Goal: Information Seeking & Learning: Check status

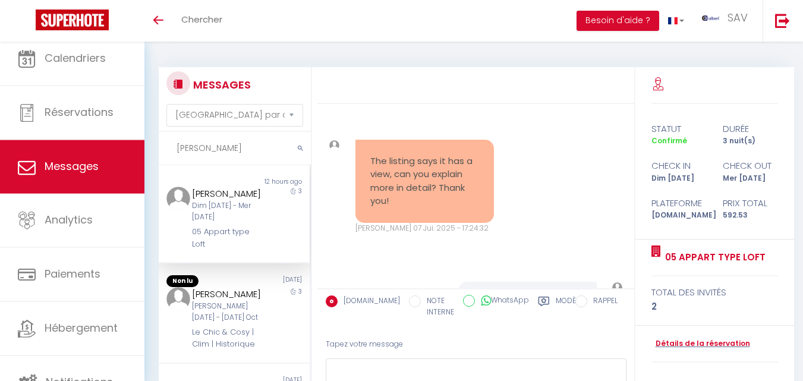
select select "message"
type input "[PERSON_NAME]"
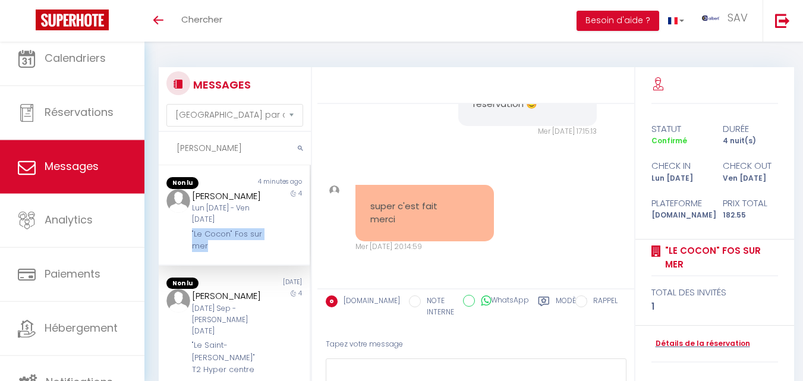
drag, startPoint x: 187, startPoint y: 245, endPoint x: 222, endPoint y: 258, distance: 37.4
click at [222, 253] on div "[PERSON_NAME] [DATE] - Ven [DATE] "Le Cocon" Fos sur mer" at bounding box center [228, 221] width 88 height 64
copy div ""Le Cocon" Fos sur mer"
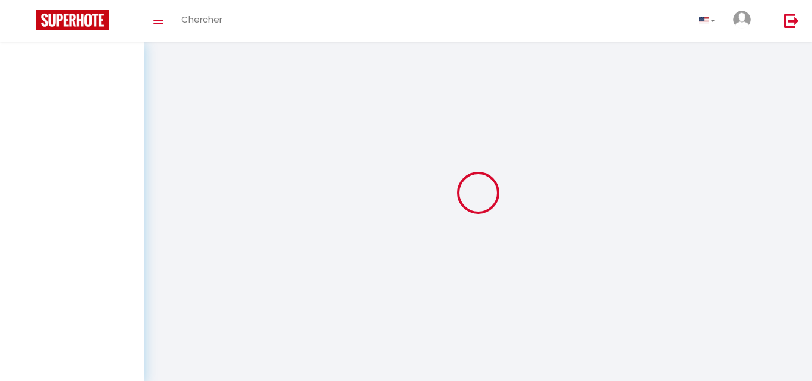
select select "not_cancelled"
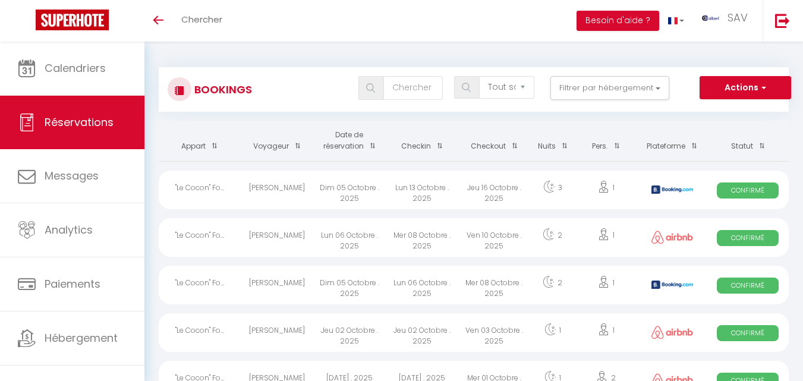
drag, startPoint x: 276, startPoint y: 21, endPoint x: 287, endPoint y: 12, distance: 14.8
click at [284, 13] on div "Toggle menubar Chercher BUTTON Besoin d'aide ? SAV Paramètres" at bounding box center [440, 21] width 708 height 42
click at [656, 90] on button "Filtrer par hébergement" at bounding box center [610, 88] width 119 height 24
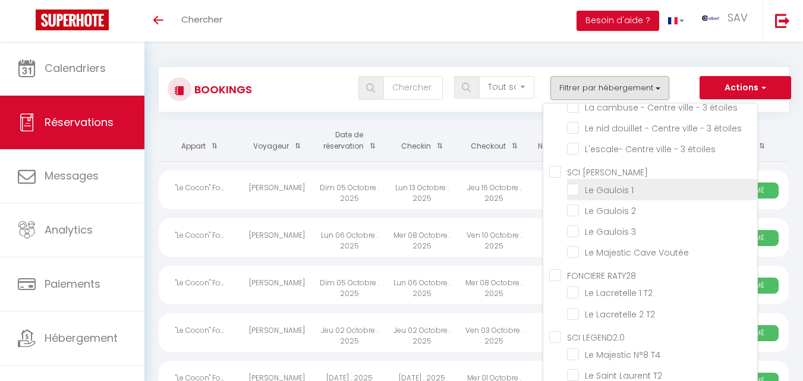
scroll to position [18298, 0]
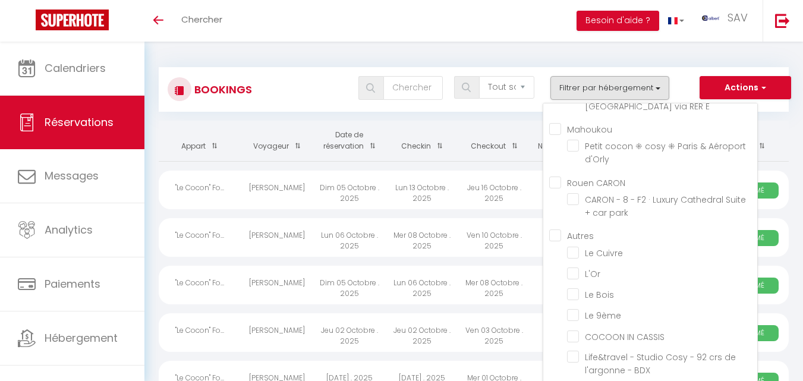
checkbox input "false"
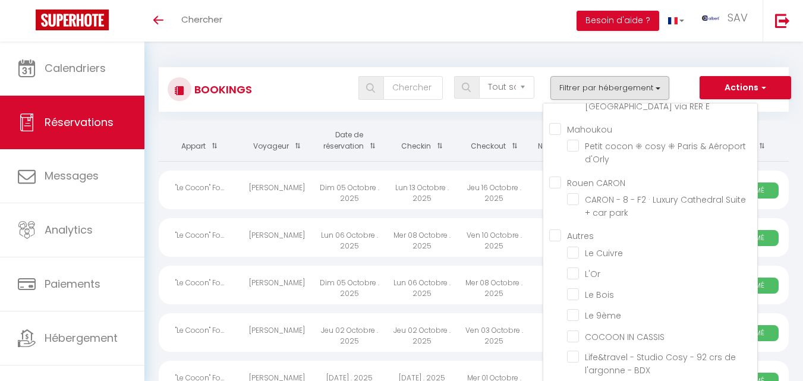
checkbox input "false"
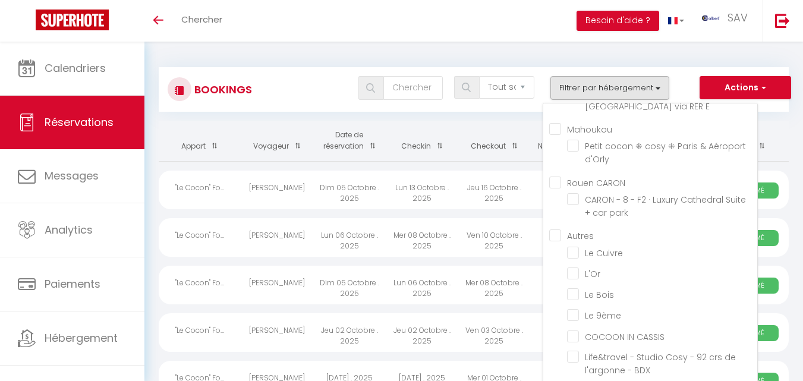
checkbox input "false"
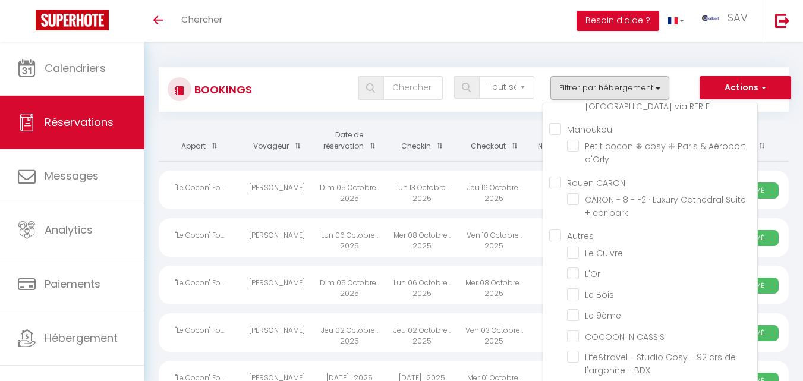
checkbox input "false"
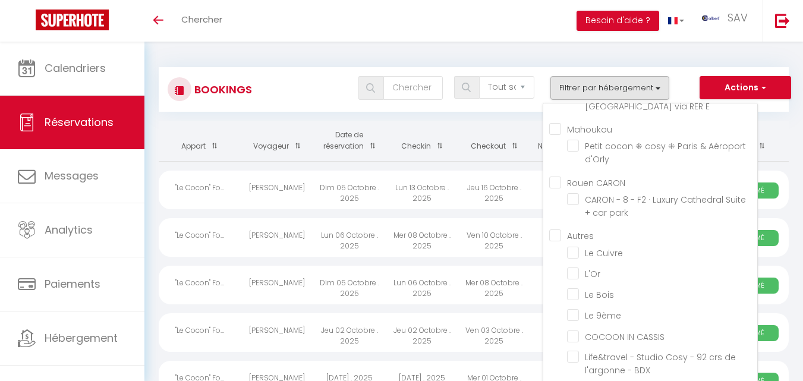
checkbox input "false"
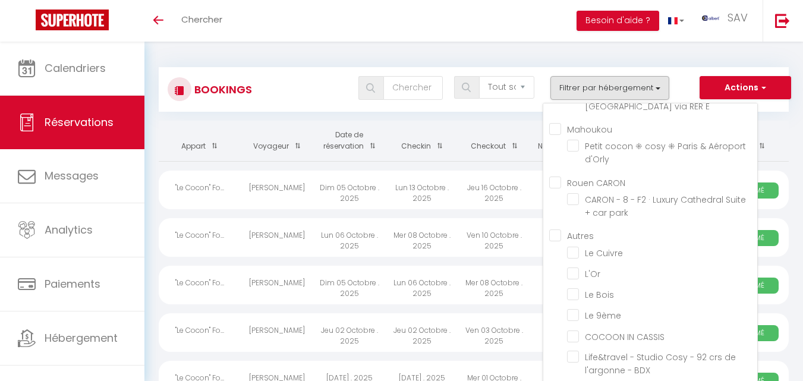
checkbox input "false"
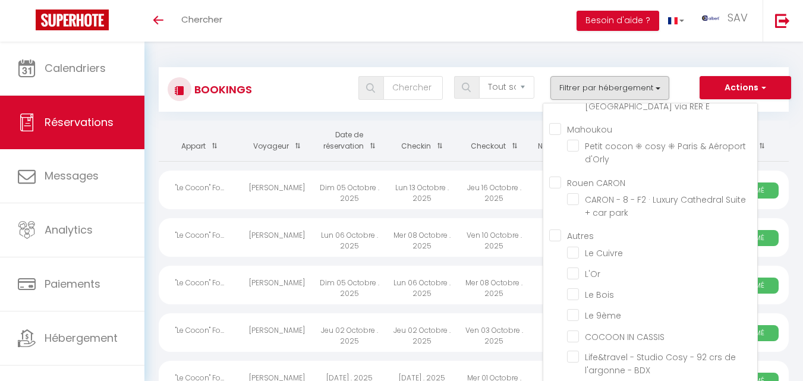
checkbox input "false"
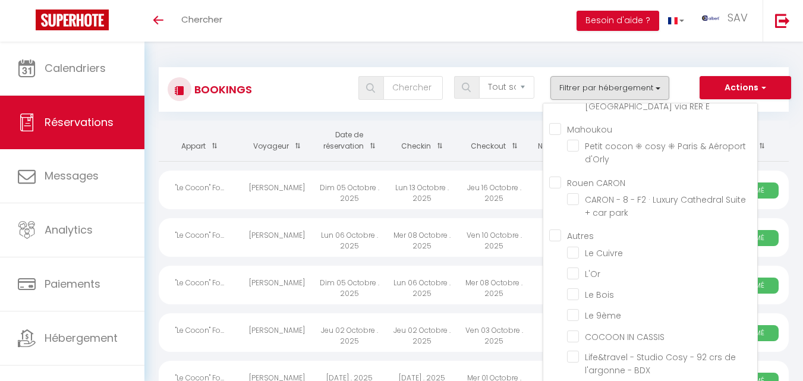
checkbox input "false"
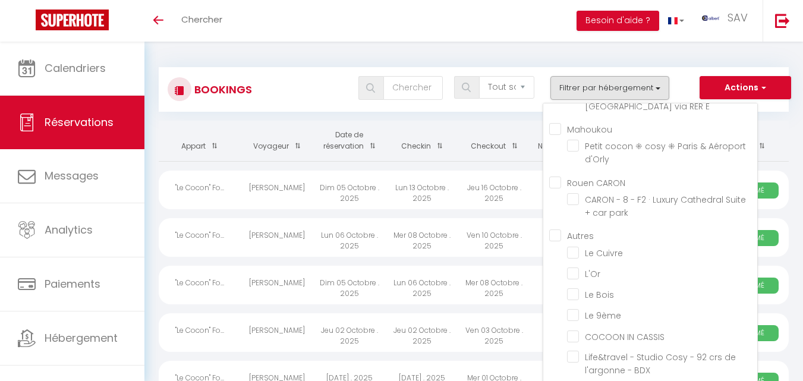
checkbox input "false"
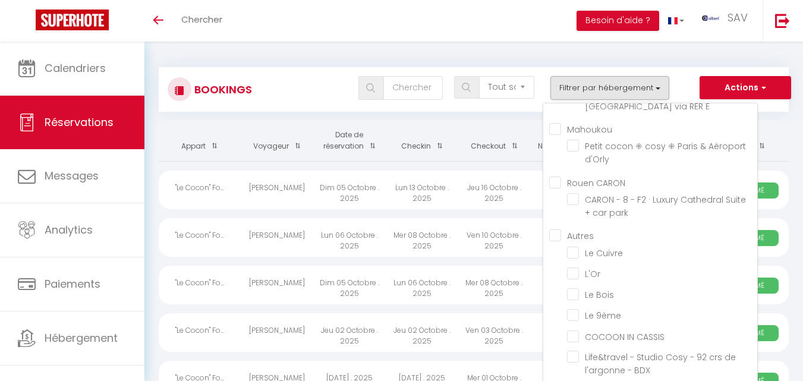
checkbox input "false"
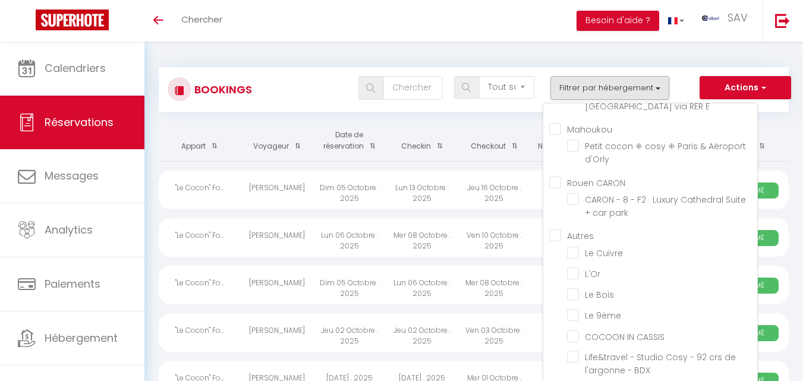
checkbox input "false"
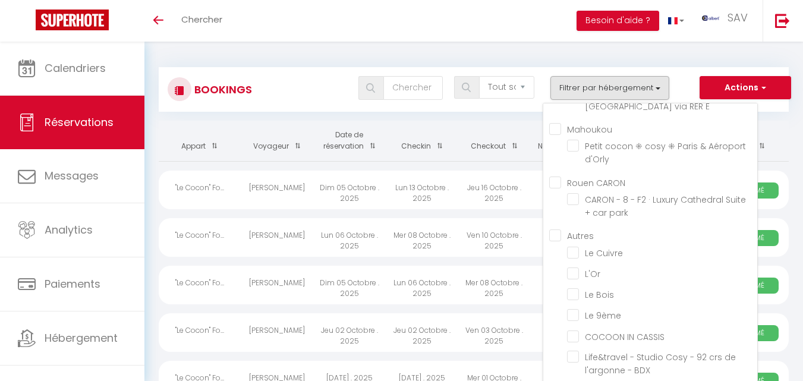
checkbox input "false"
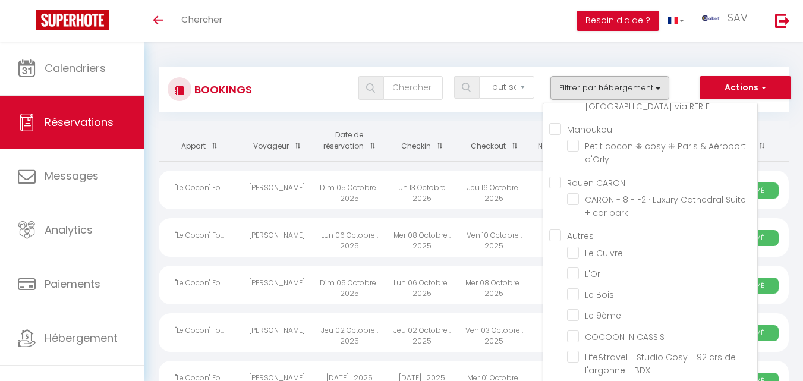
checkbox input "false"
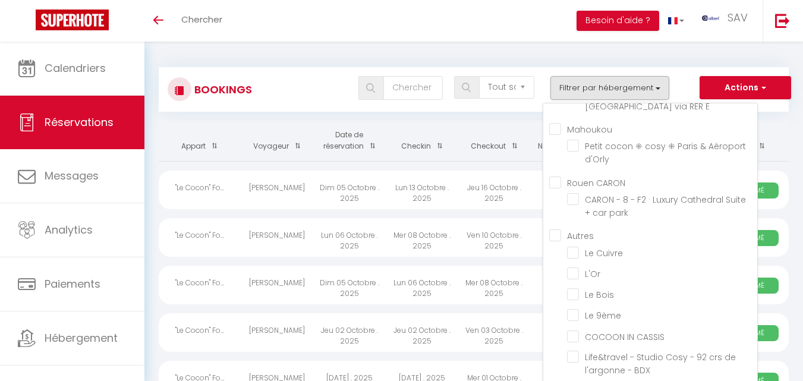
checkbox input "false"
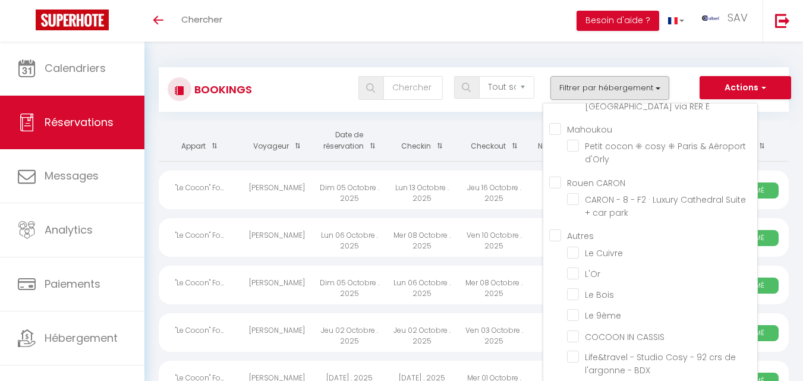
checkbox input "false"
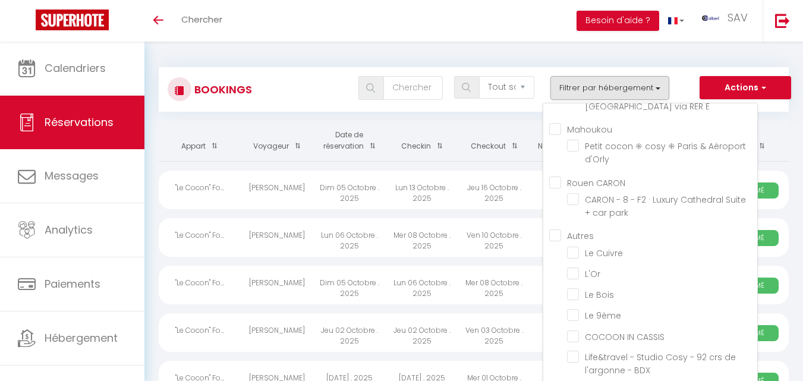
checkbox input "false"
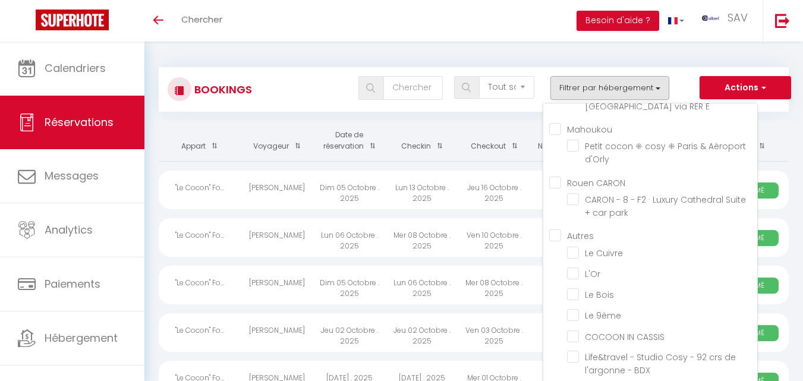
checkbox input "false"
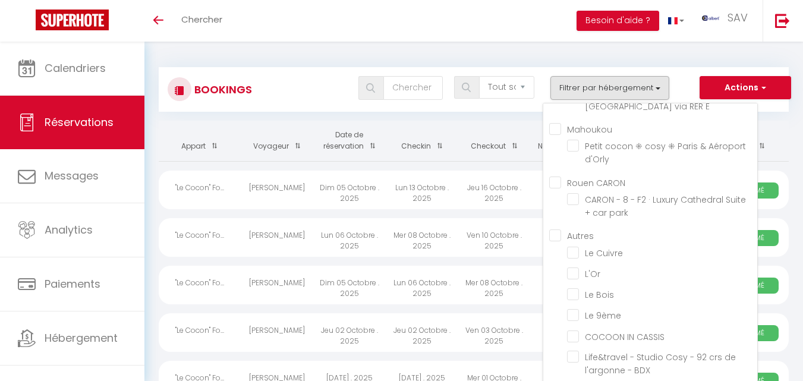
checkbox input "false"
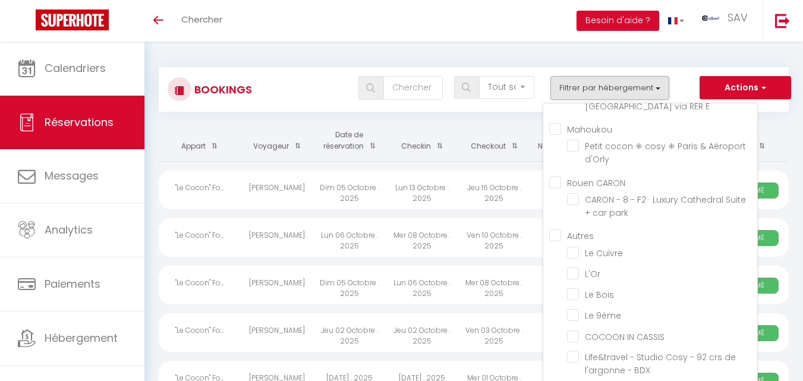
checkbox input "false"
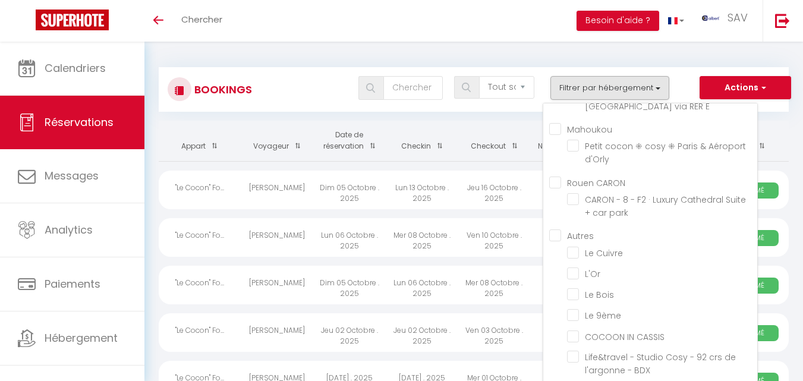
checkbox input "false"
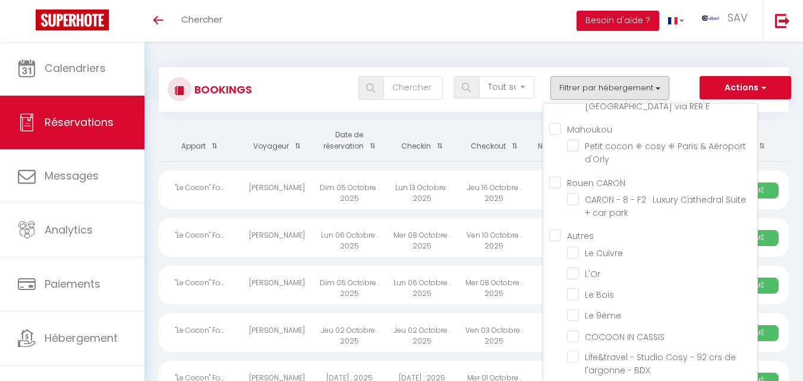
checkbox input "false"
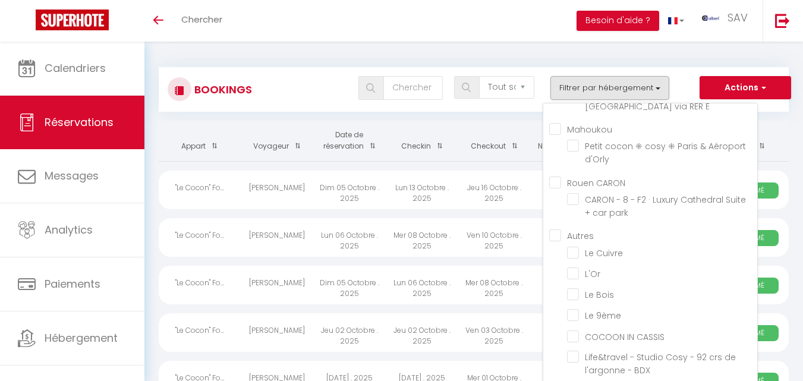
checkbox input "false"
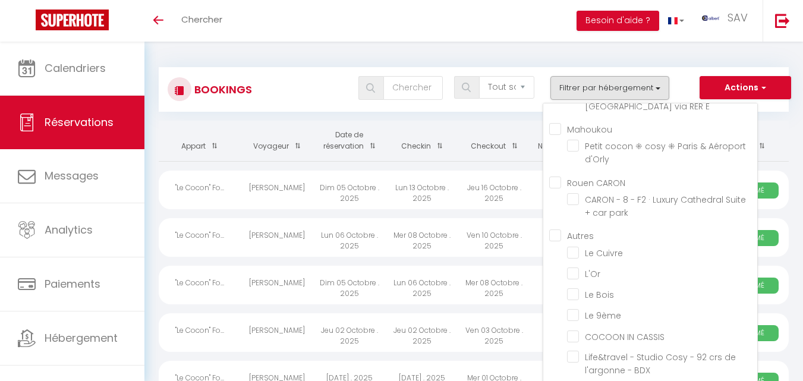
checkbox input "false"
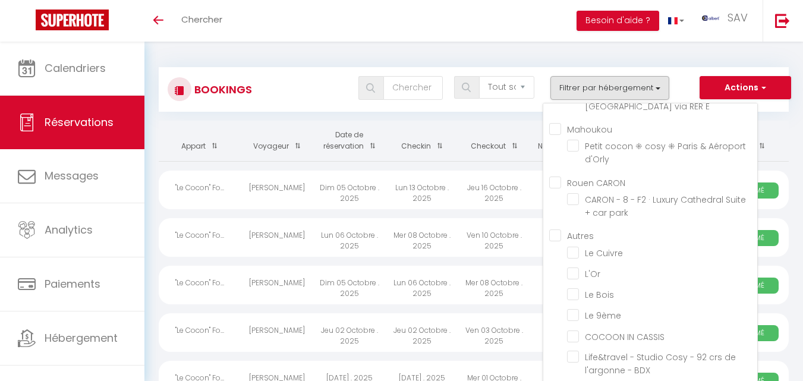
checkbox input "false"
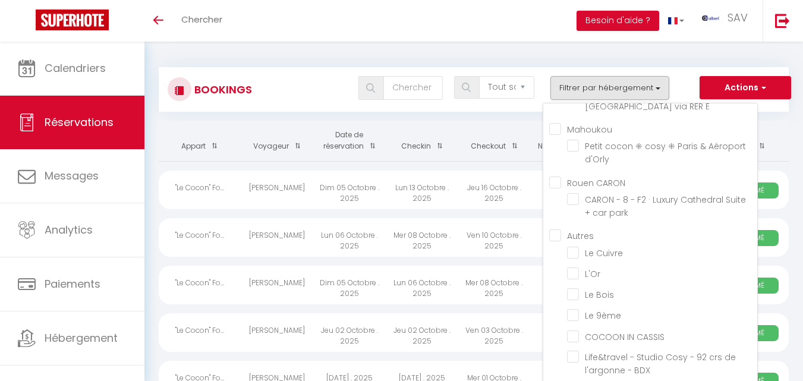
checkbox input "false"
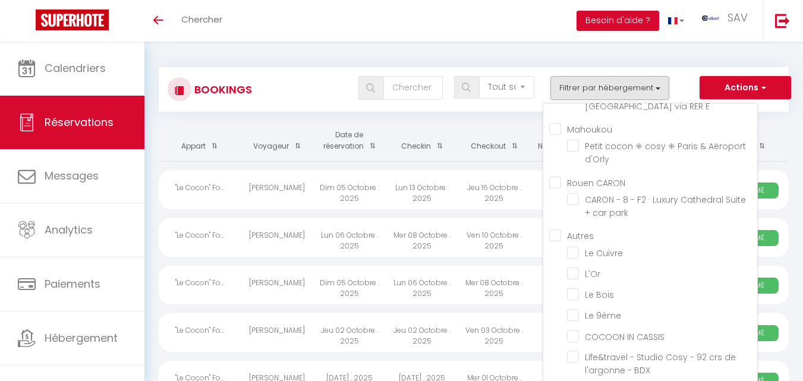
checkbox input "false"
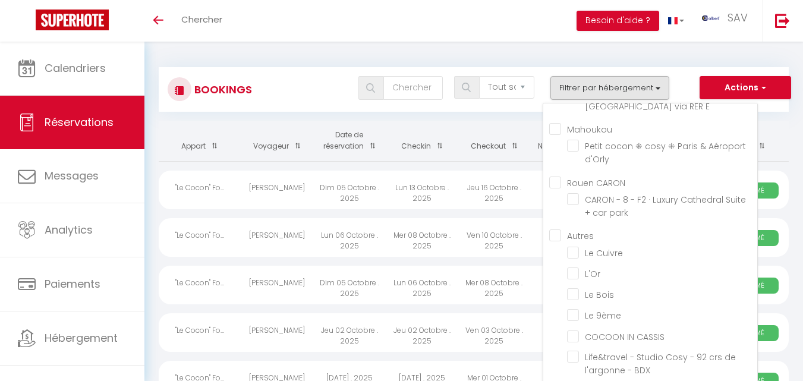
checkbox input "false"
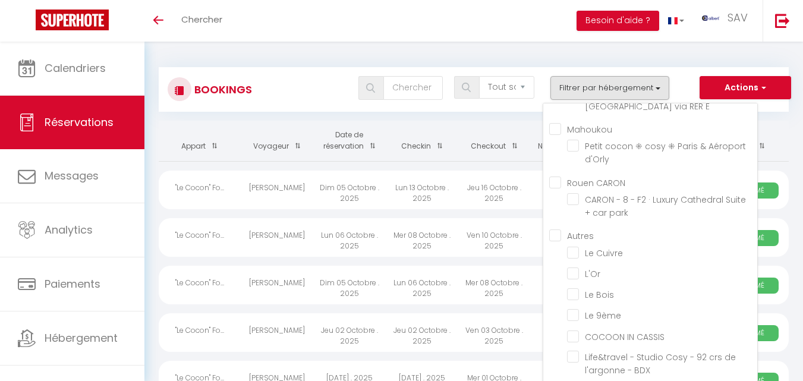
checkbox input "false"
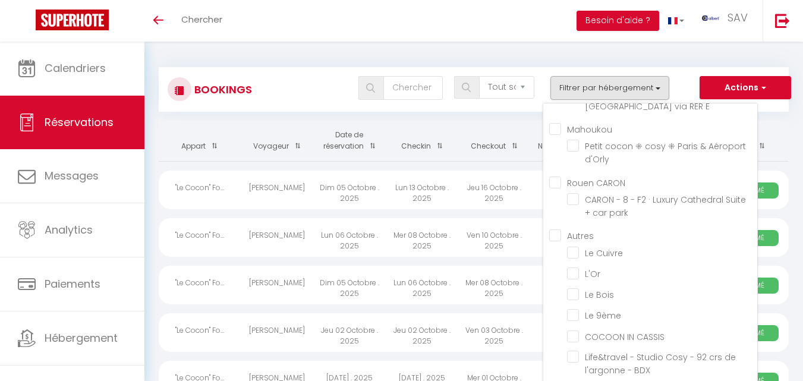
checkbox input "false"
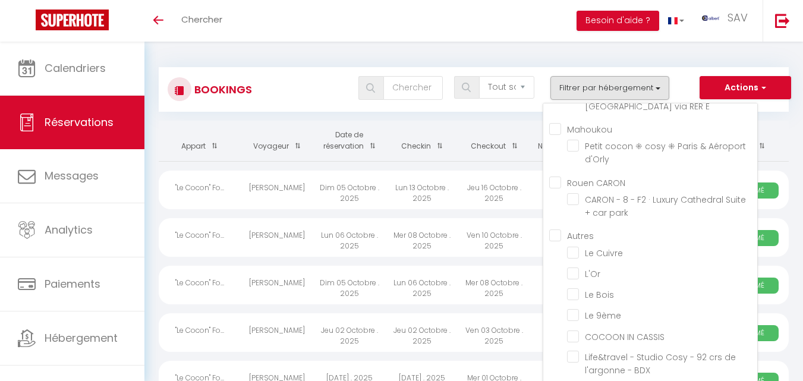
checkbox input "false"
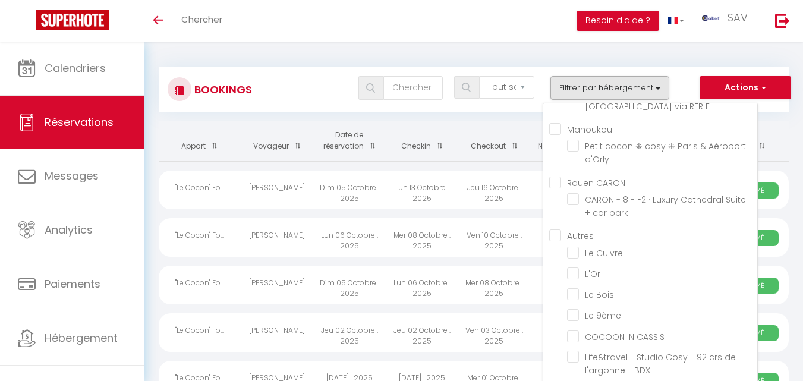
checkbox input "false"
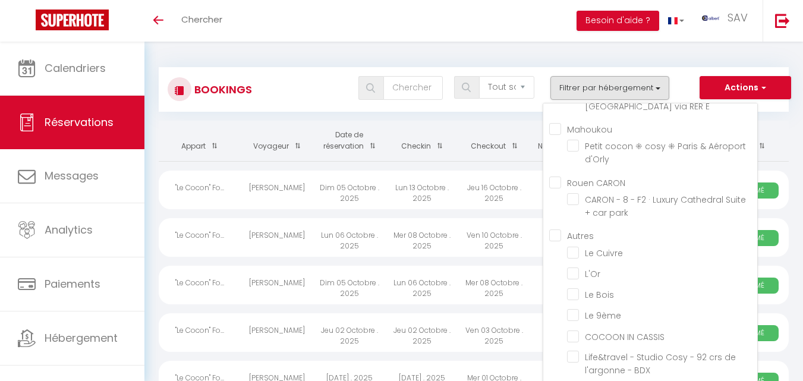
checkbox input "false"
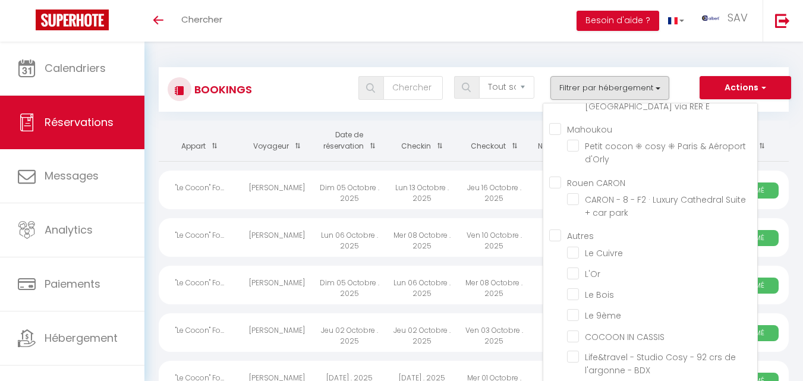
checkbox input "false"
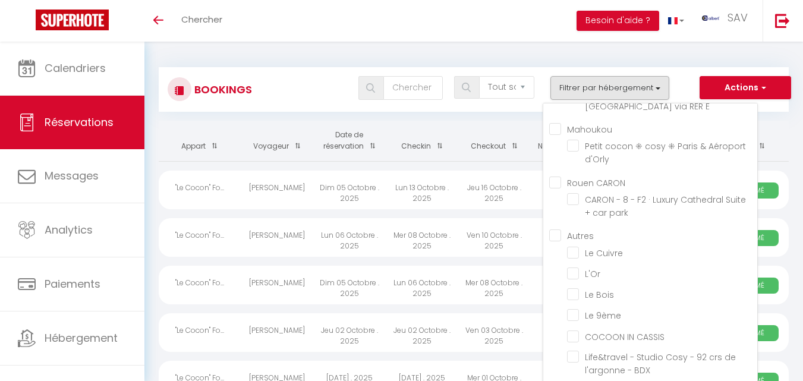
checkbox input "false"
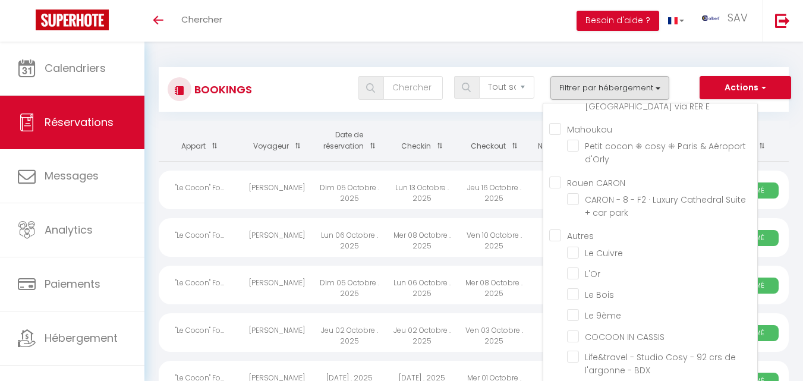
checkbox input "false"
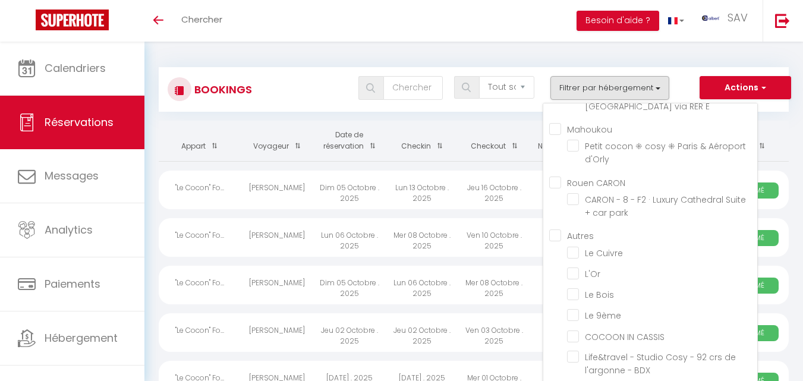
checkbox input "false"
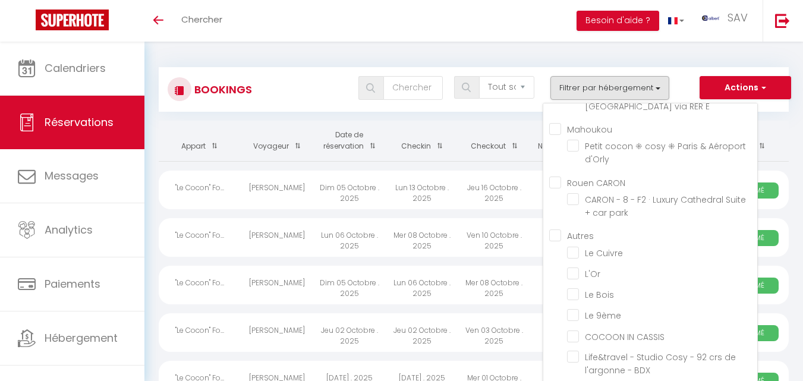
checkbox input "false"
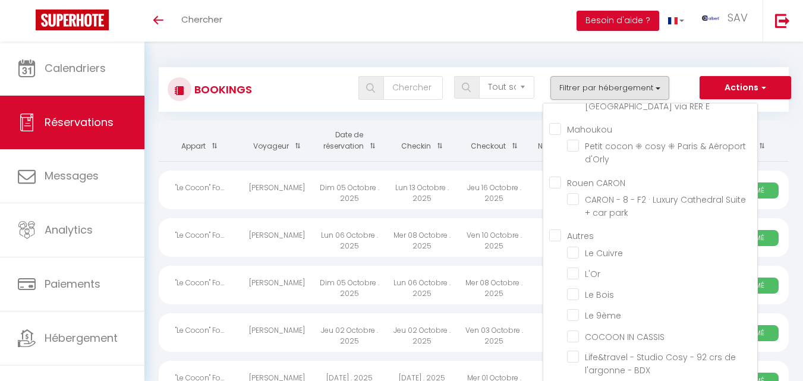
checkbox input "false"
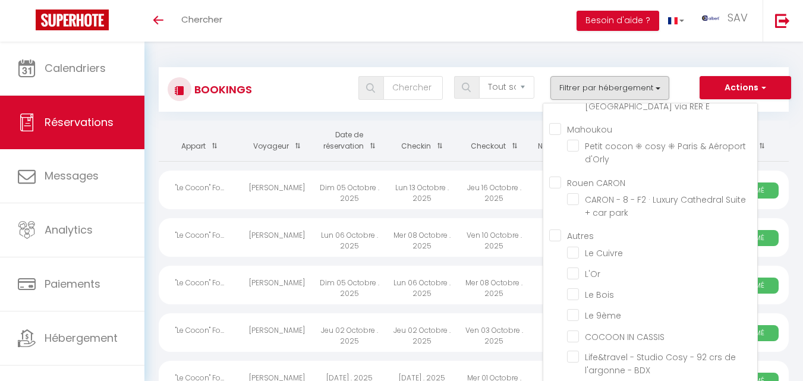
checkbox input "false"
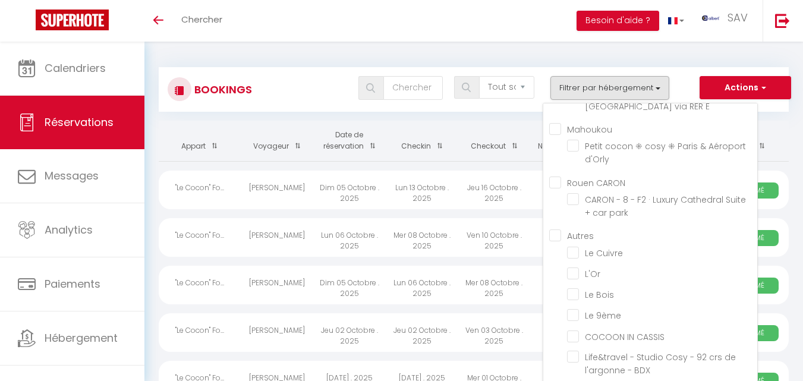
checkbox input "false"
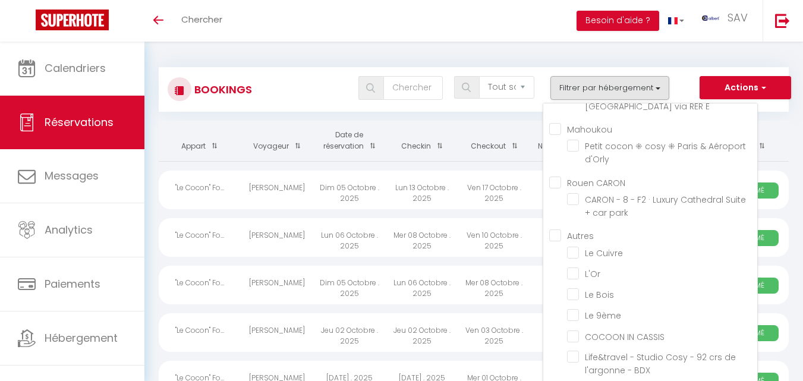
click at [376, 8] on div "Toggle menubar Chercher BUTTON Besoin d'aide ? SAV Paramètres" at bounding box center [440, 21] width 708 height 42
